Goal: Book appointment/travel/reservation

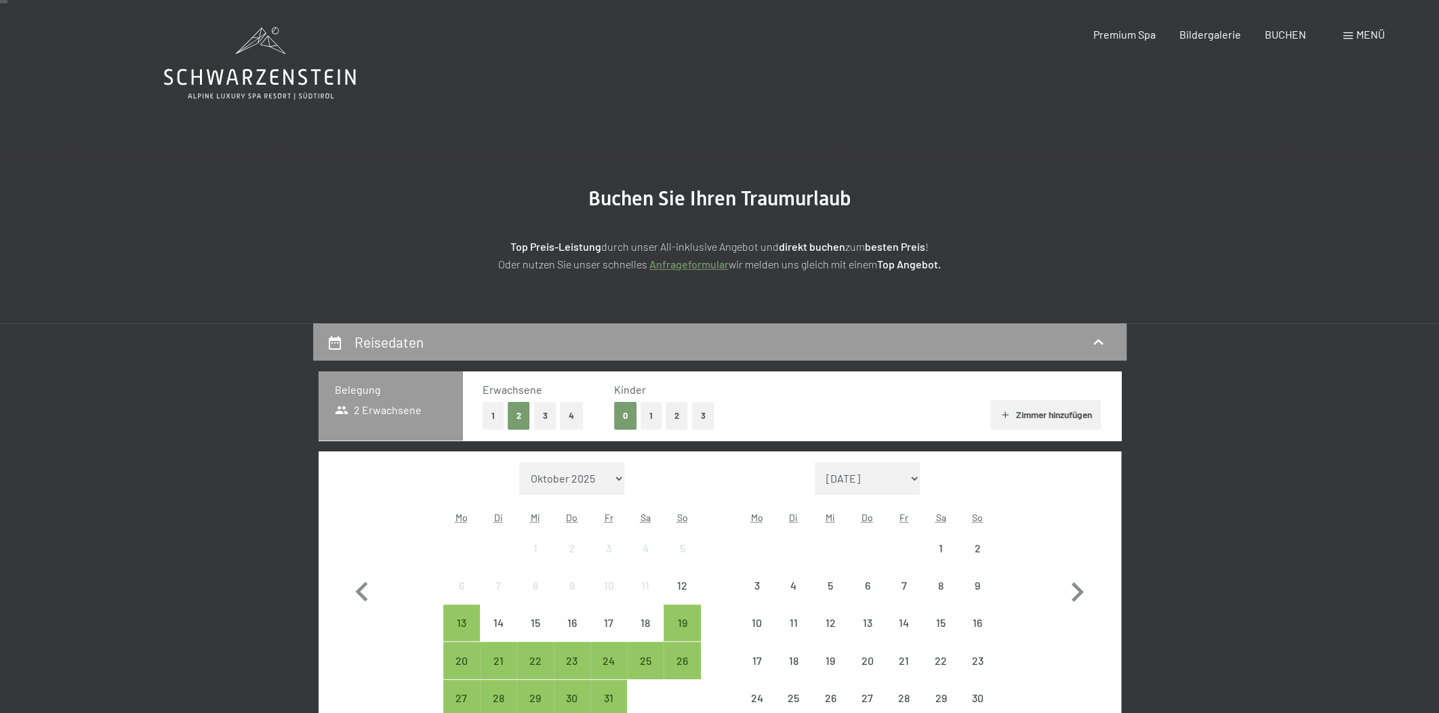
scroll to position [102, 0]
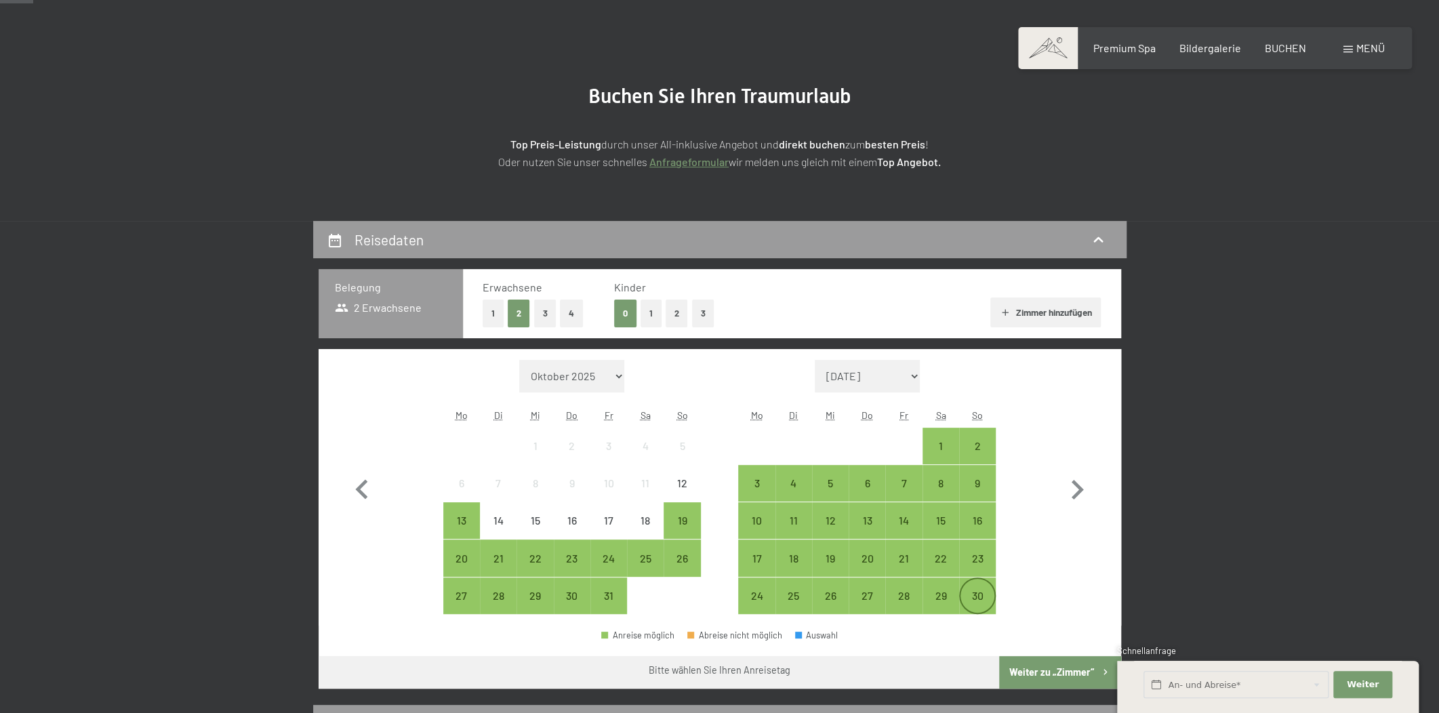
click at [984, 595] on div "30" at bounding box center [978, 608] width 34 height 34
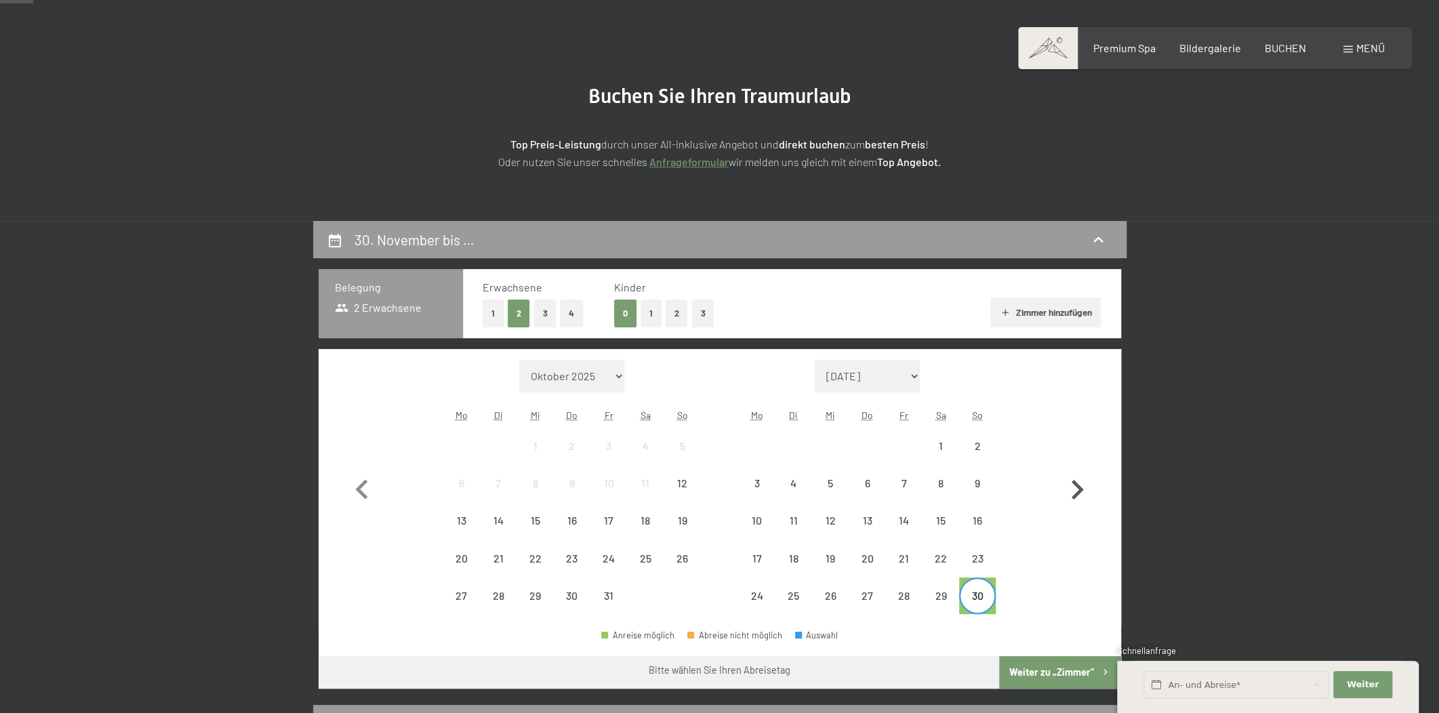
click at [1074, 498] on icon "button" at bounding box center [1078, 490] width 12 height 20
select select "[DATE]"
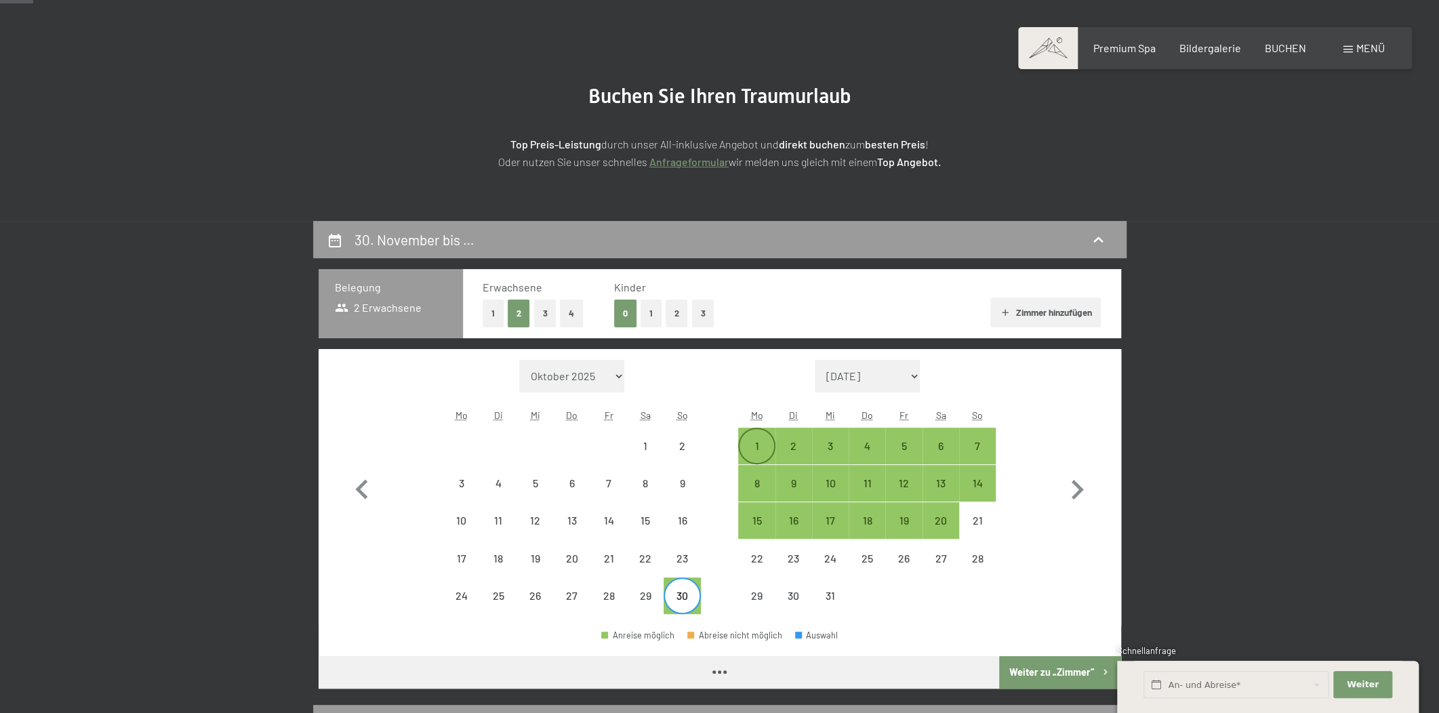
click at [754, 446] on div "1" at bounding box center [757, 458] width 34 height 34
select select "[DATE]"
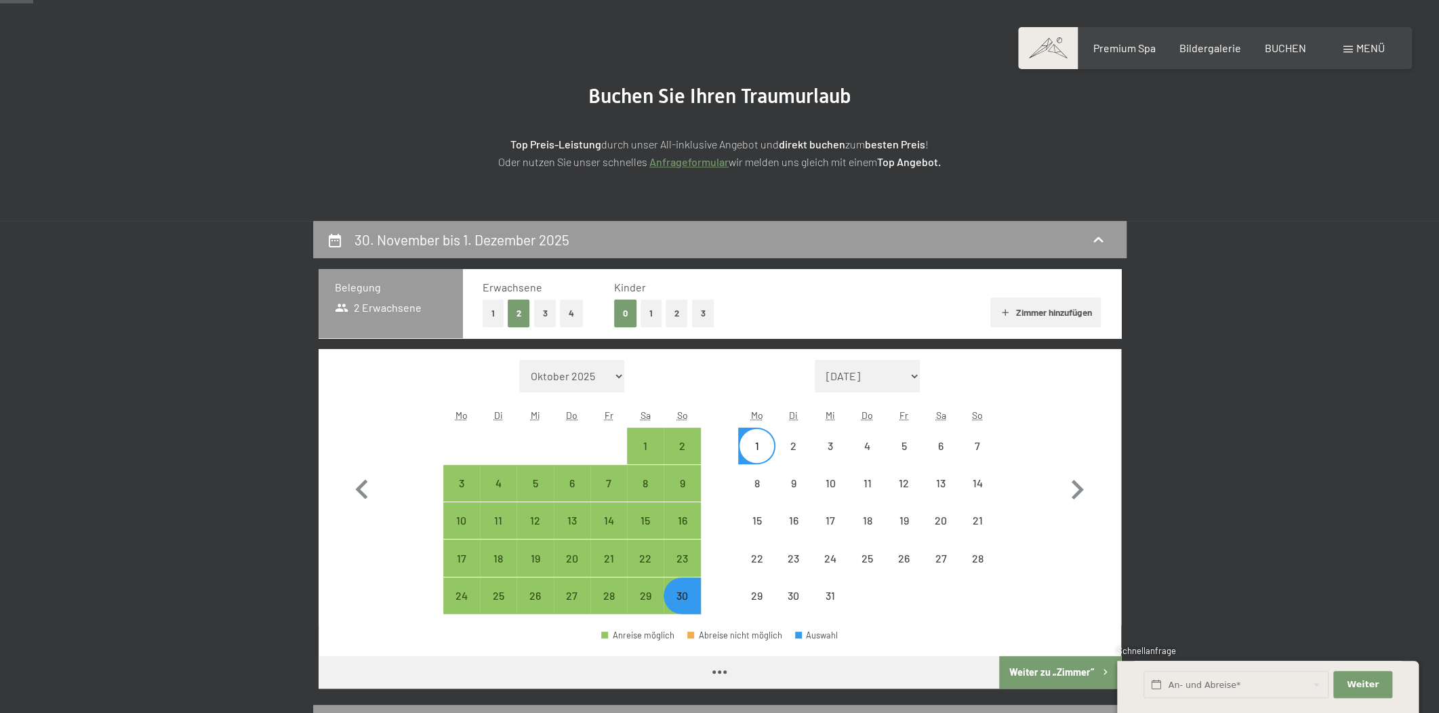
select select "[DATE]"
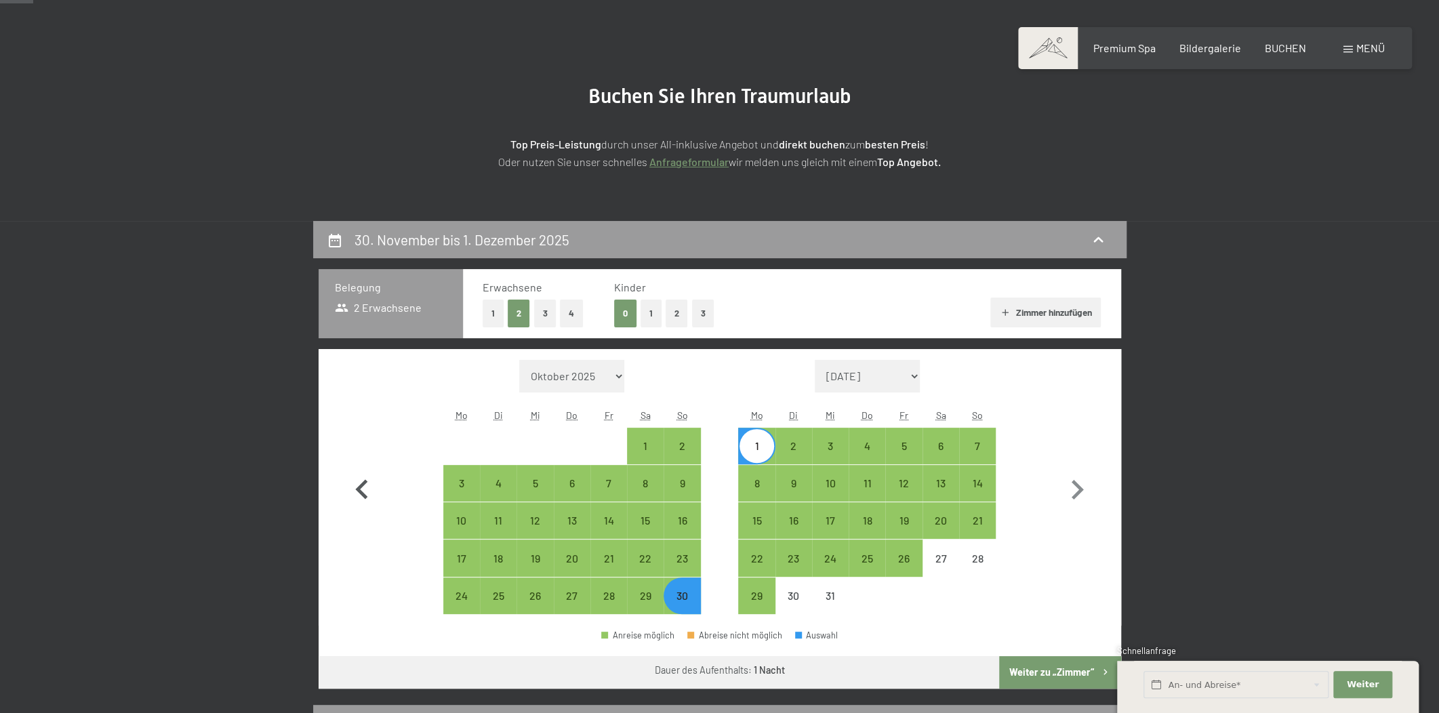
click at [360, 480] on icon "button" at bounding box center [361, 490] width 39 height 39
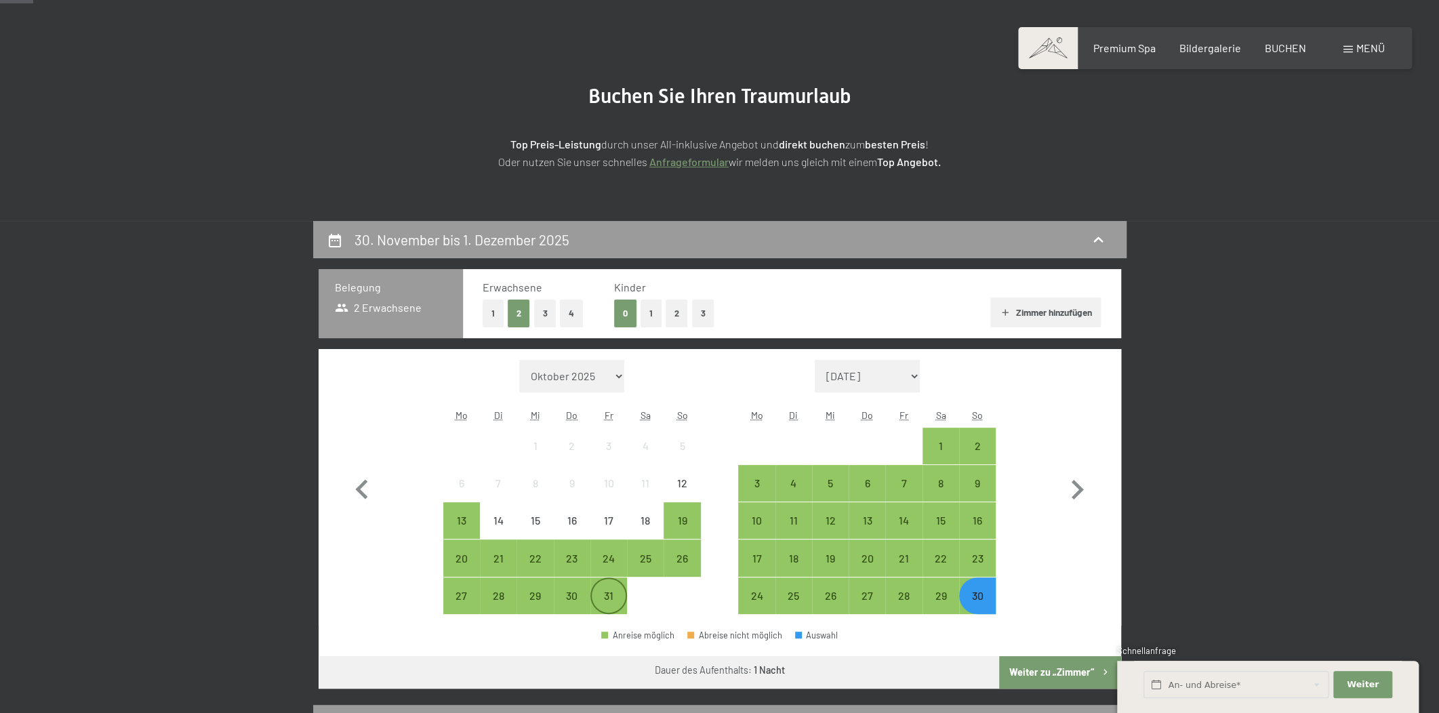
click at [620, 586] on div "31" at bounding box center [609, 596] width 34 height 34
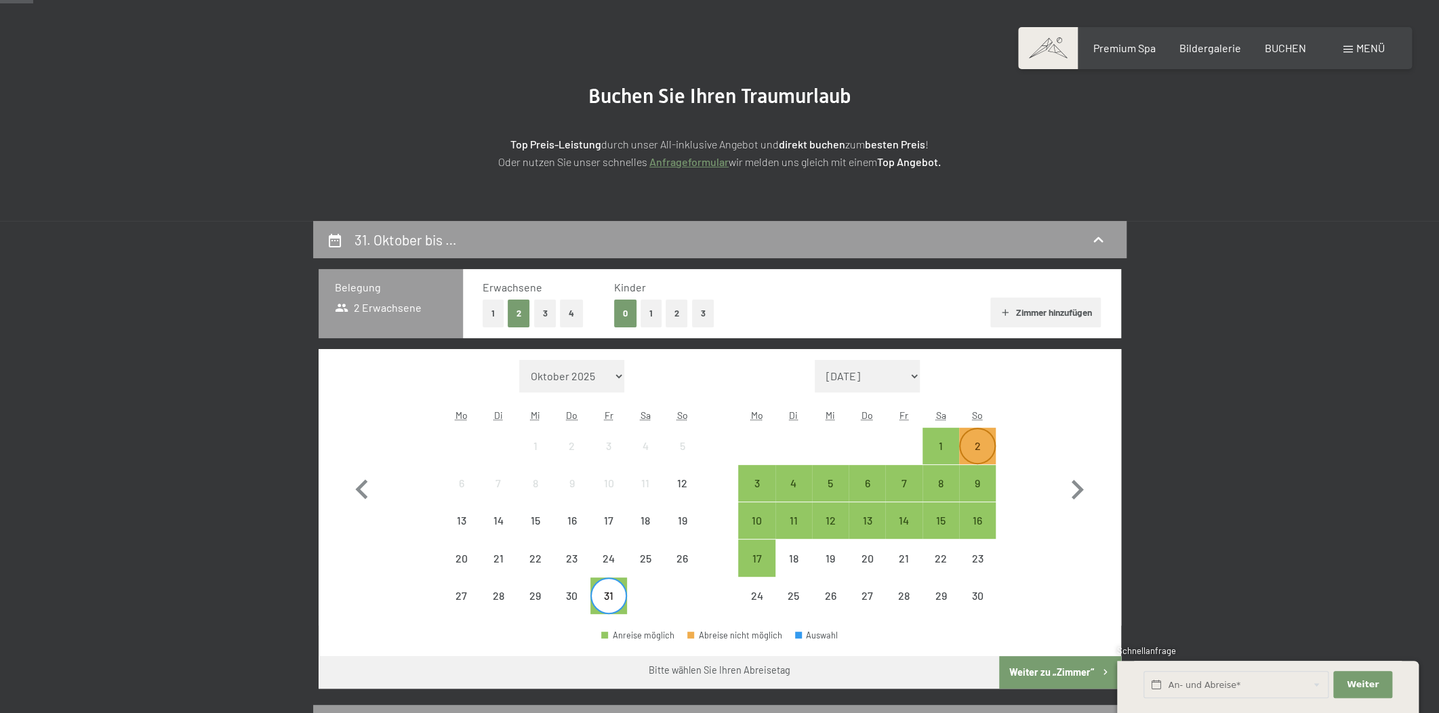
click at [976, 443] on div "2" at bounding box center [978, 458] width 34 height 34
